Goal: Task Accomplishment & Management: Complete application form

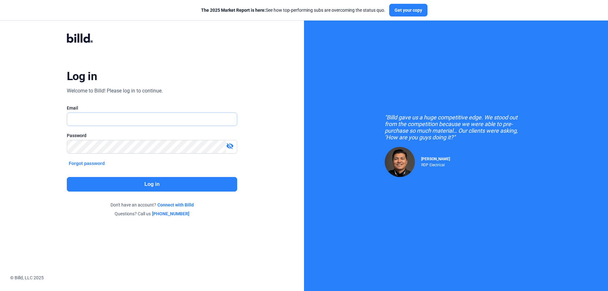
type input "[PERSON_NAME][EMAIL_ADDRESS][DOMAIN_NAME]"
click at [195, 183] on button "Log in" at bounding box center [152, 184] width 170 height 15
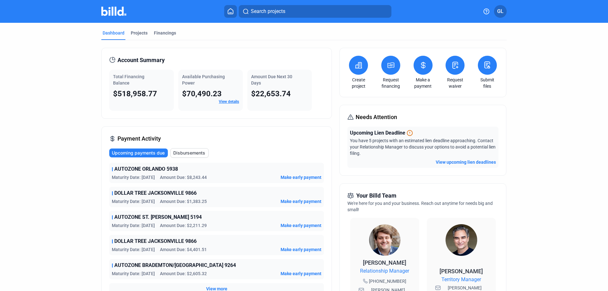
click at [452, 63] on icon at bounding box center [455, 65] width 8 height 8
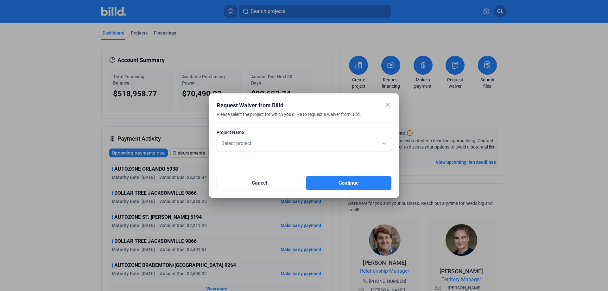
click at [310, 141] on div "Select project" at bounding box center [304, 142] width 168 height 9
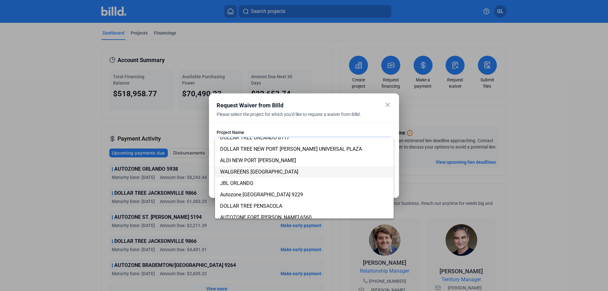
scroll to position [232, 0]
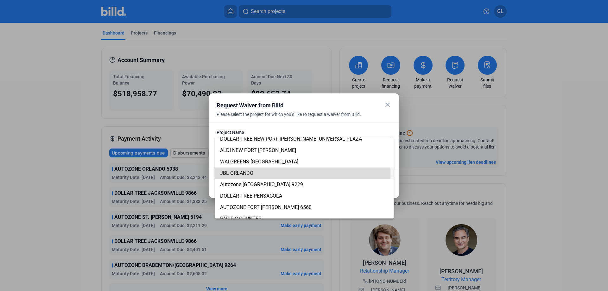
click at [227, 173] on span "JBL ORLANDO" at bounding box center [236, 173] width 33 height 6
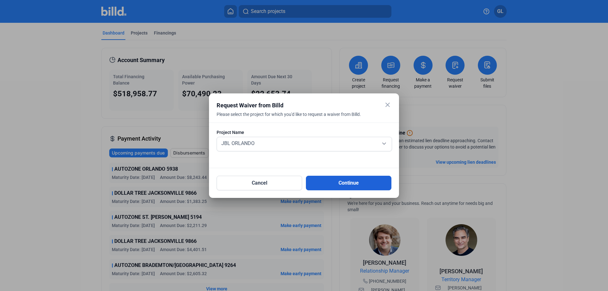
click at [328, 181] on button "Continue" at bounding box center [348, 183] width 85 height 15
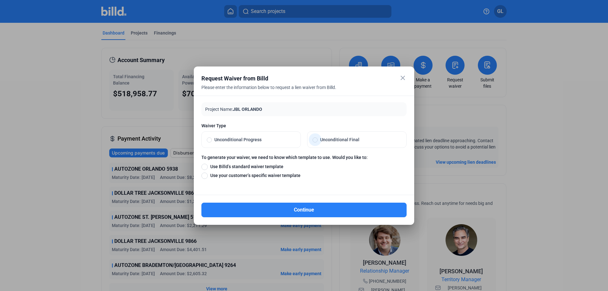
click at [314, 140] on span at bounding box center [315, 139] width 5 height 5
click at [314, 140] on input "Unconditional Final" at bounding box center [315, 140] width 5 height 6
radio input "true"
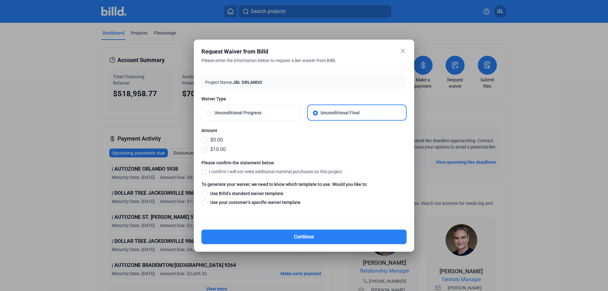
click at [205, 149] on span at bounding box center [204, 150] width 6 height 6
click at [205, 149] on input "$10.00" at bounding box center [204, 149] width 6 height 7
radio input "true"
click at [205, 172] on span at bounding box center [203, 171] width 5 height 6
click at [0, 0] on input "I confirm I will not need additional material purchases on this project." at bounding box center [0, 0] width 0 height 0
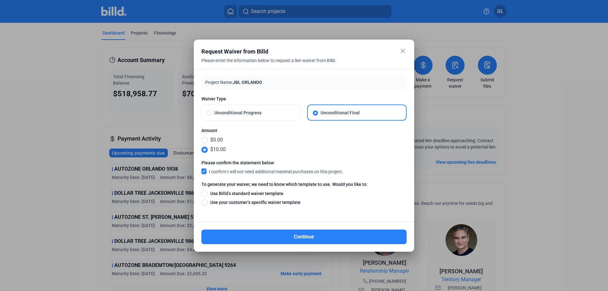
click at [206, 192] on span at bounding box center [204, 194] width 6 height 6
click at [206, 192] on input "Use Billd’s standard waiver template" at bounding box center [204, 193] width 6 height 7
radio input "true"
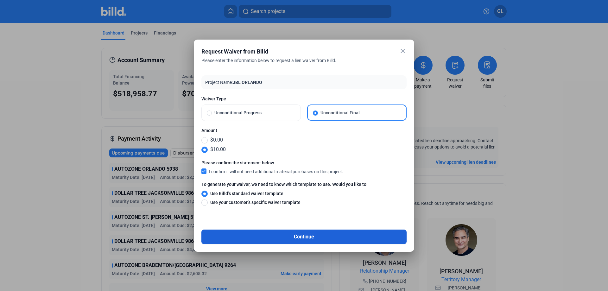
click at [325, 236] on button "Continue" at bounding box center [303, 237] width 205 height 15
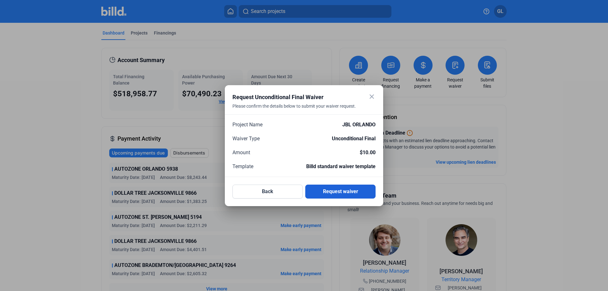
click at [355, 190] on button "Request waiver" at bounding box center [340, 192] width 70 height 14
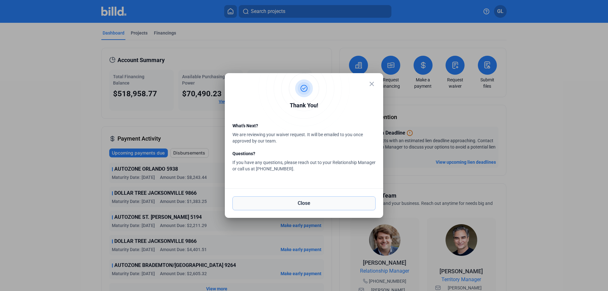
click at [332, 203] on button "Close" at bounding box center [303, 203] width 143 height 14
